Goal: Unclear: Browse casually

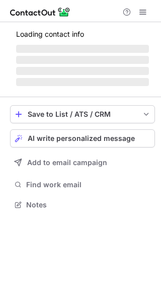
scroll to position [203, 161]
